Goal: Task Accomplishment & Management: Manage account settings

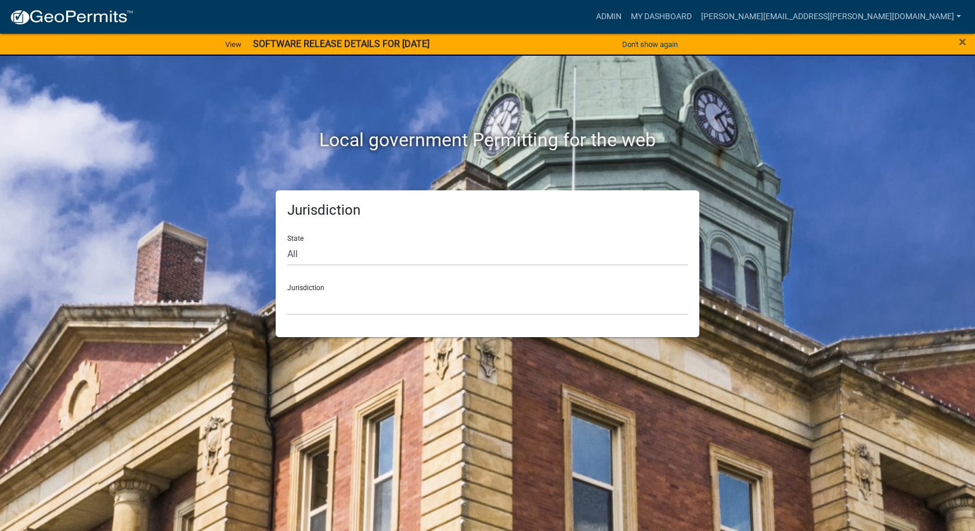
click at [927, 153] on div "Local government Permitting for the web Jurisdiction State All [US_STATE] [US_S…" at bounding box center [487, 265] width 975 height 531
click at [958, 10] on link "[PERSON_NAME][EMAIL_ADDRESS][PERSON_NAME][DOMAIN_NAME]" at bounding box center [830, 17] width 269 height 22
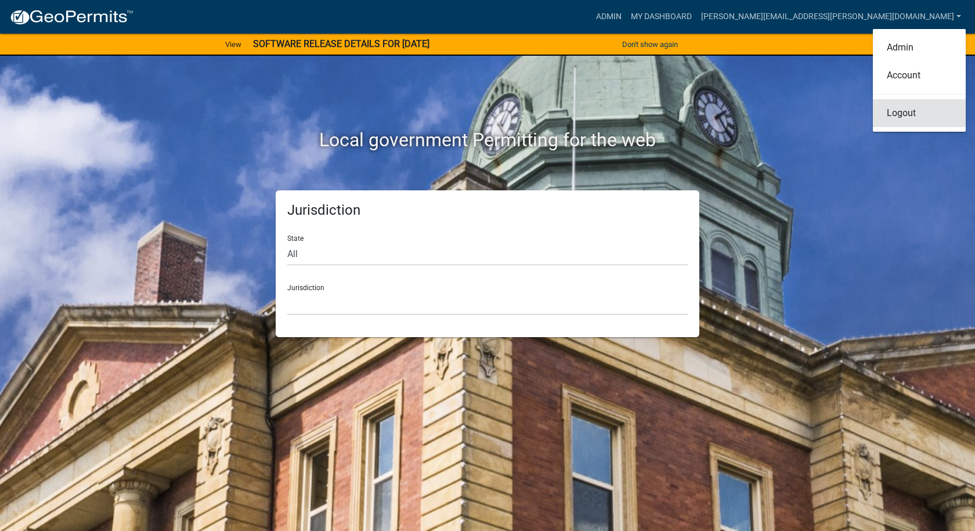
click at [905, 114] on link "Logout" at bounding box center [919, 113] width 93 height 28
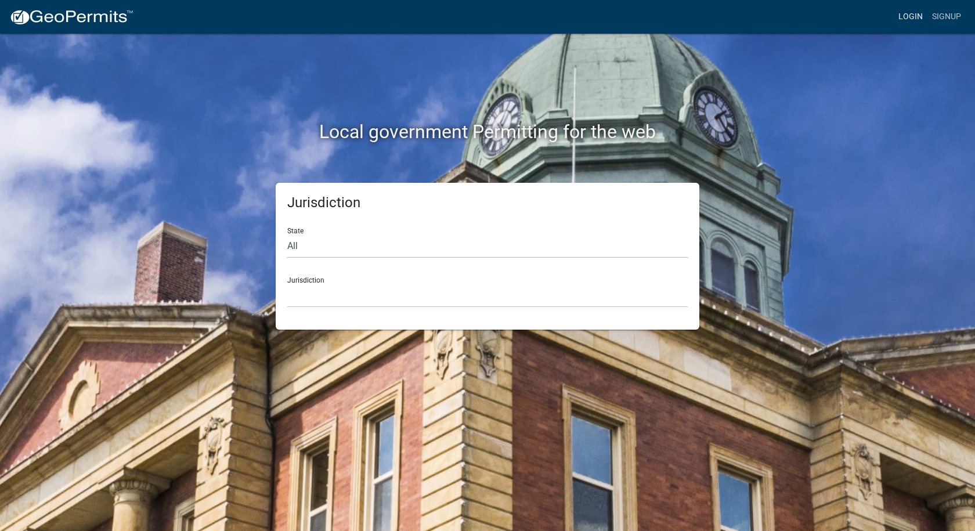
click at [910, 17] on link "Login" at bounding box center [911, 17] width 34 height 22
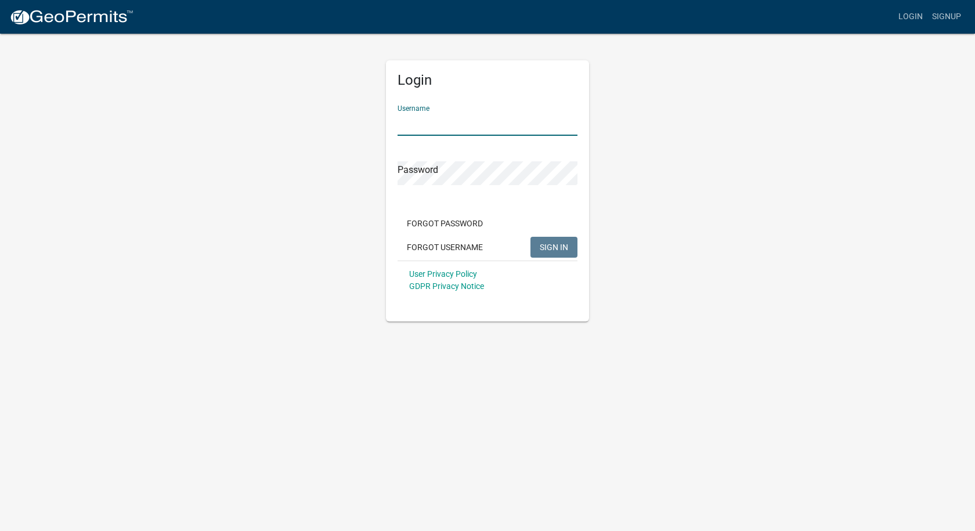
click at [519, 119] on input "Username" at bounding box center [487, 124] width 180 height 24
type input "[PERSON_NAME][EMAIL_ADDRESS][PERSON_NAME][DOMAIN_NAME]"
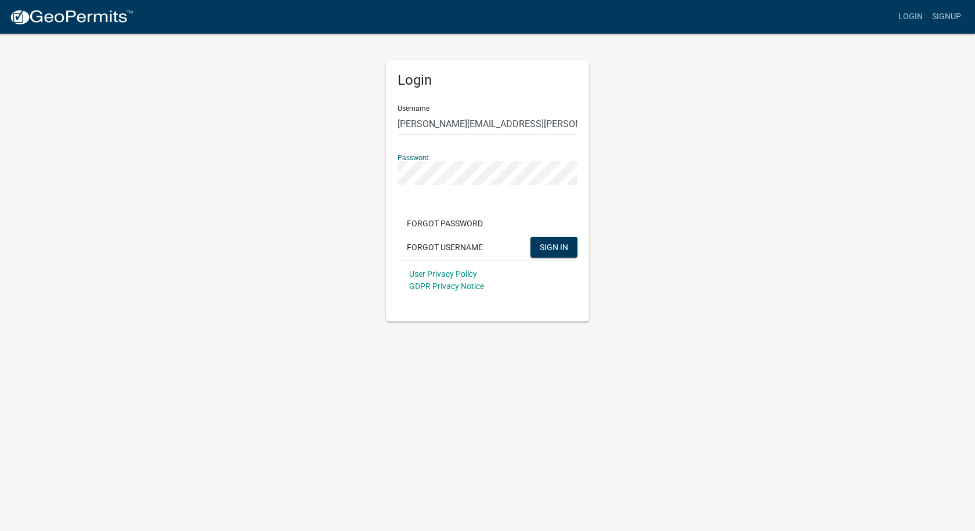
click at [530, 237] on button "SIGN IN" at bounding box center [553, 247] width 47 height 21
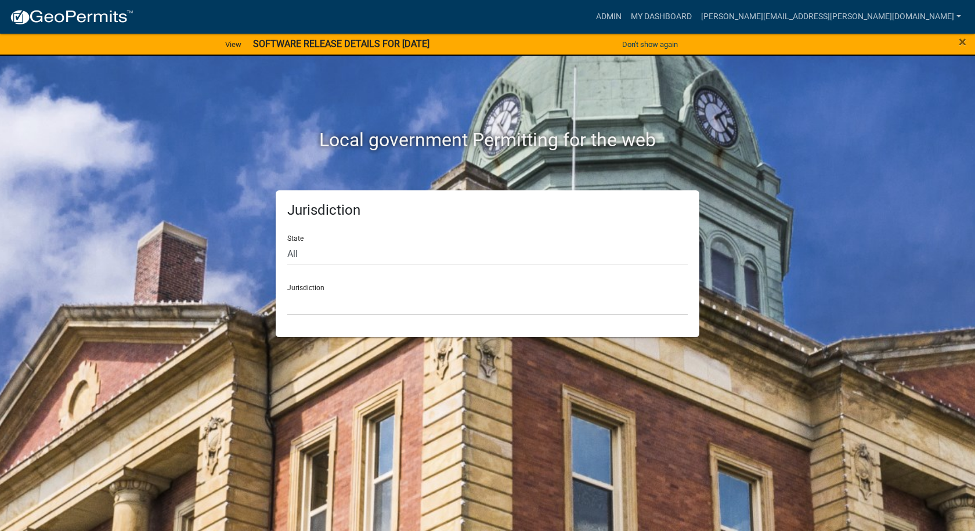
drag, startPoint x: 468, startPoint y: 52, endPoint x: 438, endPoint y: 50, distance: 29.6
click at [9, 12] on app-navbar "more_horiz Admin My Dashboard paul.horn@howardcountyin.gov Admin Account Logout…" at bounding box center [4, 6] width 9 height 11
click at [458, 47] on div "View SOFTWARE RELEASE DETAILS FOR 10/6/2025" at bounding box center [324, 44] width 487 height 24
click at [227, 45] on link "View" at bounding box center [234, 44] width 26 height 19
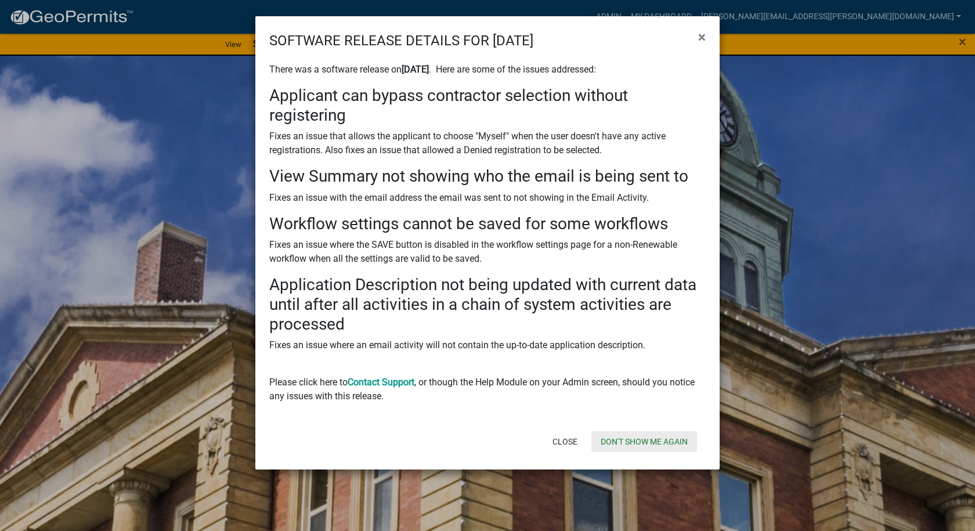
click at [615, 440] on button "Don't show me again" at bounding box center [644, 441] width 106 height 21
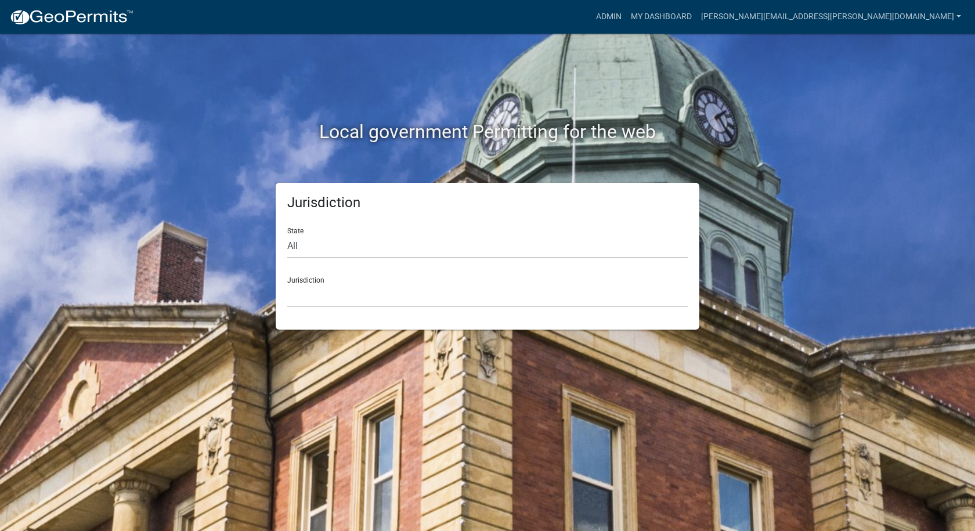
click at [347, 82] on div "Local government Permitting for the web" at bounding box center [488, 108] width 662 height 149
